Goal: Communication & Community: Answer question/provide support

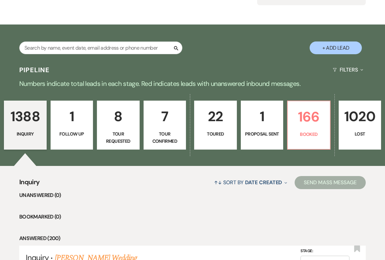
scroll to position [81, 0]
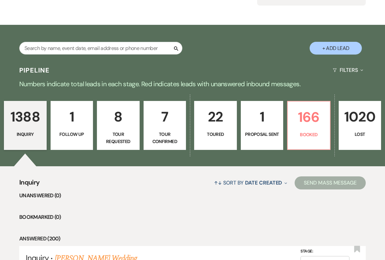
click at [309, 127] on p "166" at bounding box center [309, 117] width 34 height 22
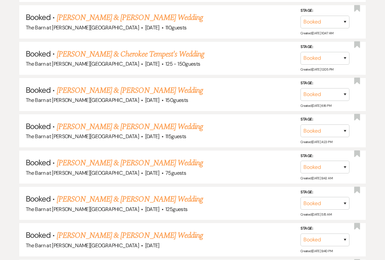
scroll to position [720, 0]
click at [192, 121] on link "[PERSON_NAME] & [PERSON_NAME] Wedding" at bounding box center [130, 127] width 146 height 12
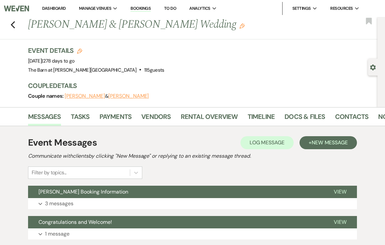
click at [337, 142] on span "New Message" at bounding box center [329, 142] width 36 height 7
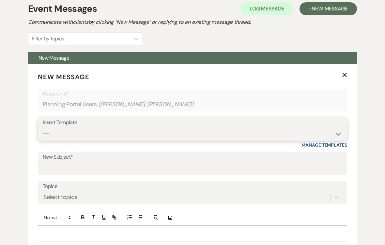
click at [126, 128] on select "-- Gravers Inquiry - out of season Gravers booking form Gravers Contract and de…" at bounding box center [192, 134] width 299 height 13
select select "2966"
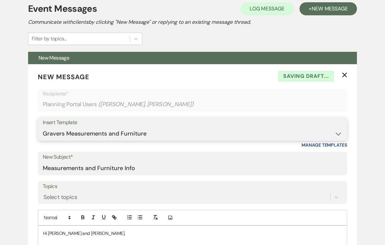
type input "Measurements and Furniture Info"
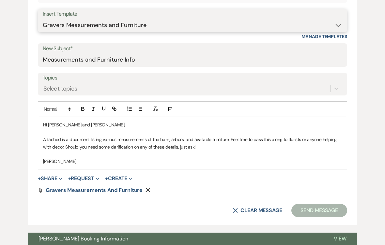
scroll to position [242, 0]
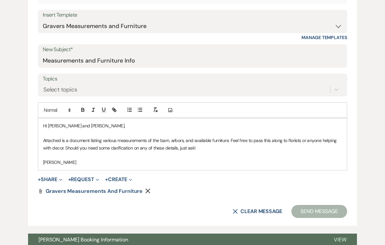
click at [207, 144] on p "Attached is a document listing various measurements of the barn, arbors, and av…" at bounding box center [192, 144] width 299 height 15
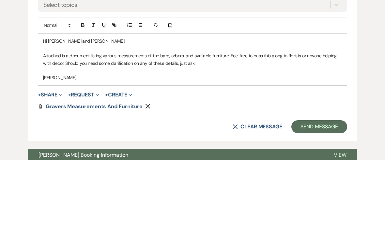
click at [232, 137] on p "Attached is a document listing various measurements of the barn, arbors, and av…" at bounding box center [192, 144] width 299 height 15
click at [205, 137] on p "Attached is a document listing various measurements of the barn, arbors, and av…" at bounding box center [192, 144] width 299 height 15
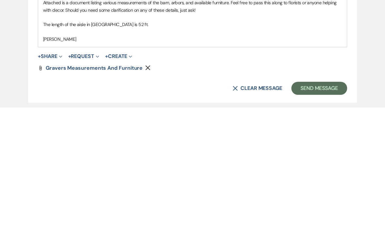
click at [321, 219] on button "Send Message" at bounding box center [319, 225] width 56 height 13
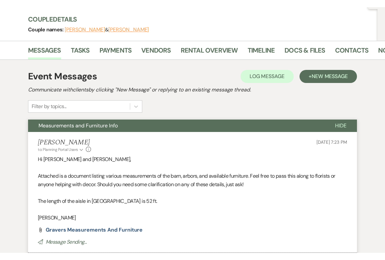
scroll to position [0, 0]
